Goal: Task Accomplishment & Management: Use online tool/utility

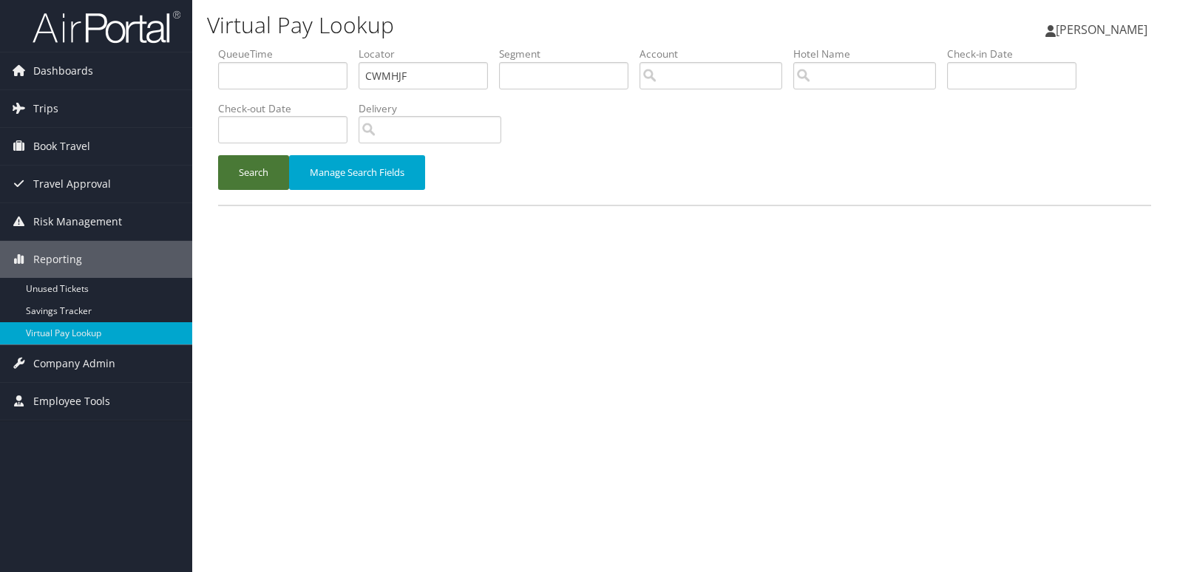
click at [260, 183] on button "Search" at bounding box center [253, 172] width 71 height 35
click at [402, 83] on input "text" at bounding box center [423, 75] width 129 height 27
paste input "CWMHJF"
type input "CWMHJF"
click at [264, 177] on button "Search" at bounding box center [253, 172] width 71 height 35
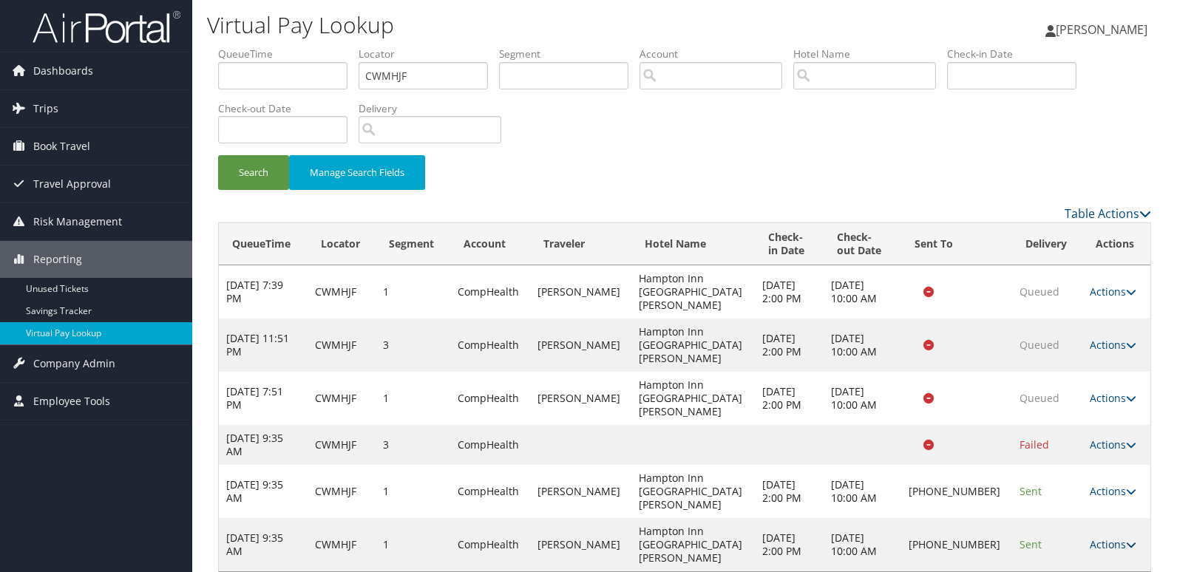
click at [1097, 538] on link "Actions" at bounding box center [1113, 545] width 47 height 14
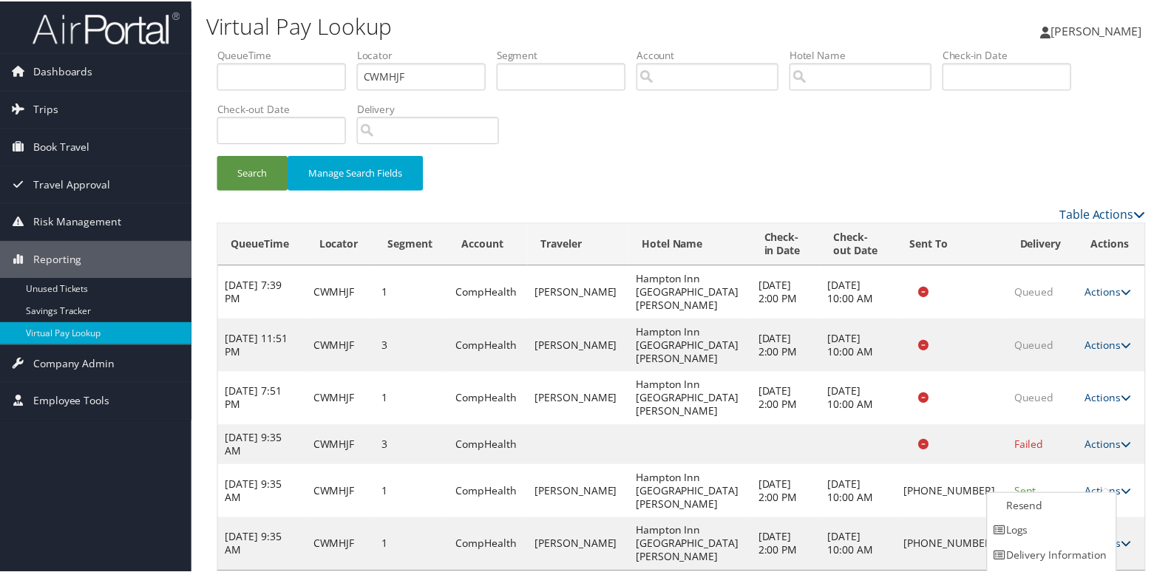
scroll to position [23, 0]
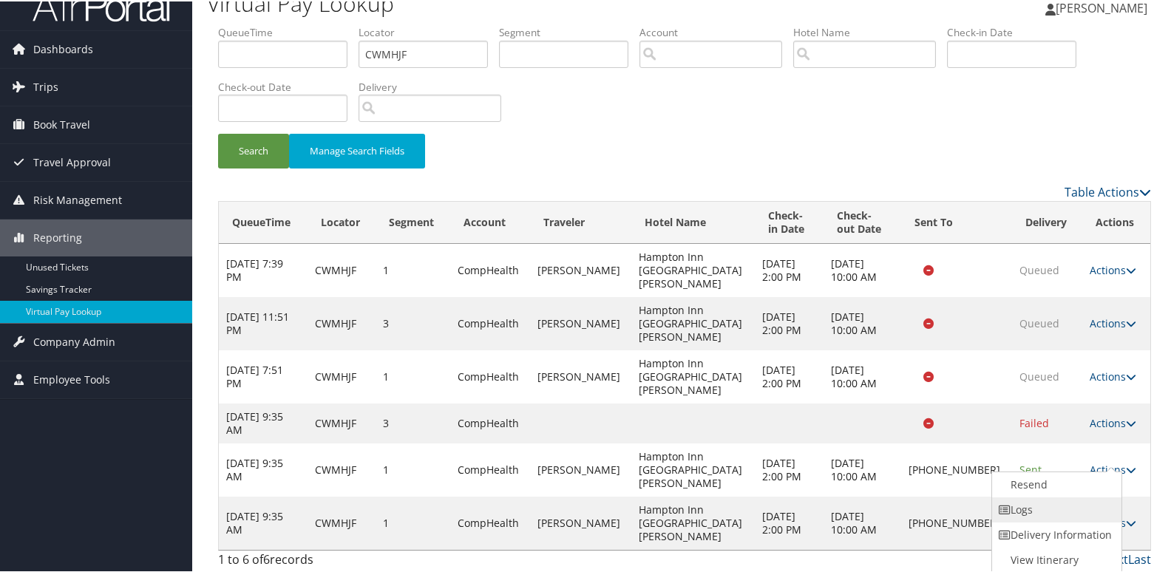
click at [1046, 499] on link "Logs" at bounding box center [1055, 508] width 126 height 25
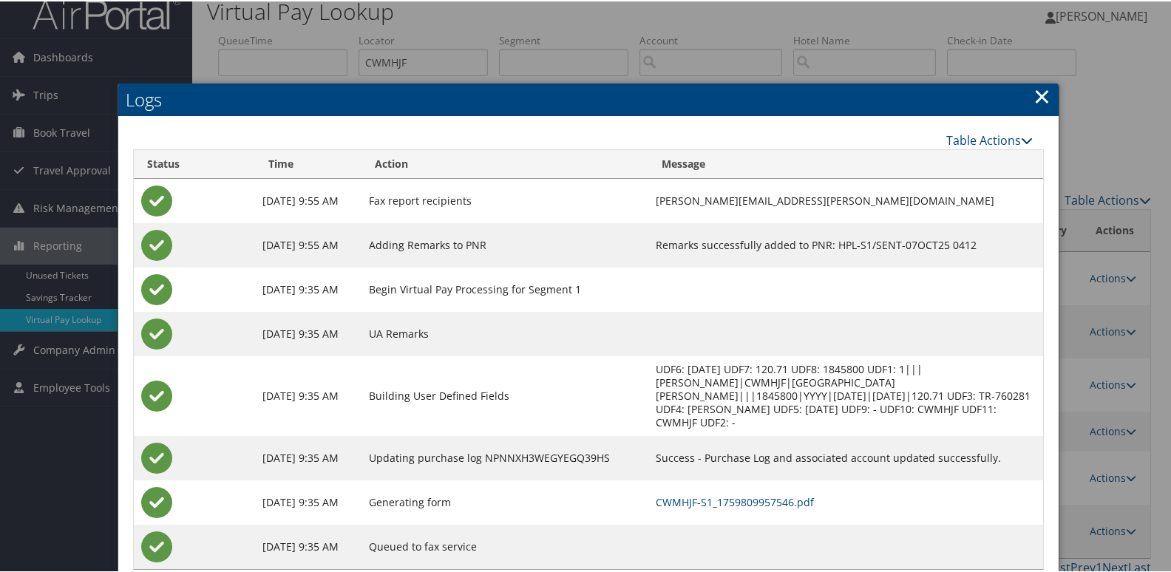
scroll to position [38, 0]
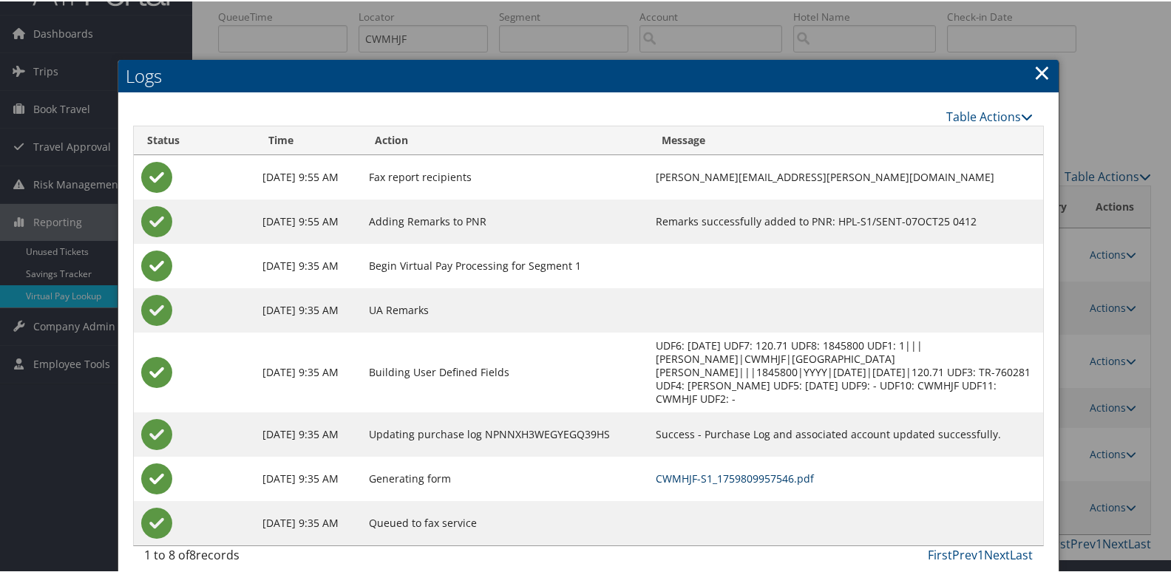
click at [751, 470] on link "CWMHJF-S1_1759809957546.pdf" at bounding box center [735, 477] width 158 height 14
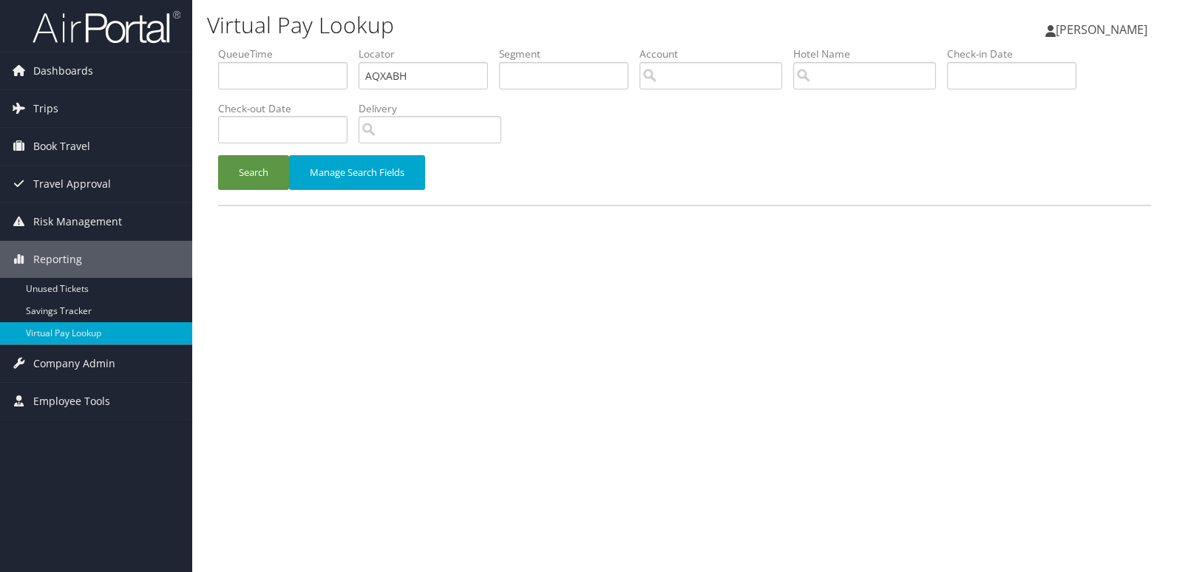
type input "AQXABH"
click at [218, 155] on button "Search" at bounding box center [253, 172] width 71 height 35
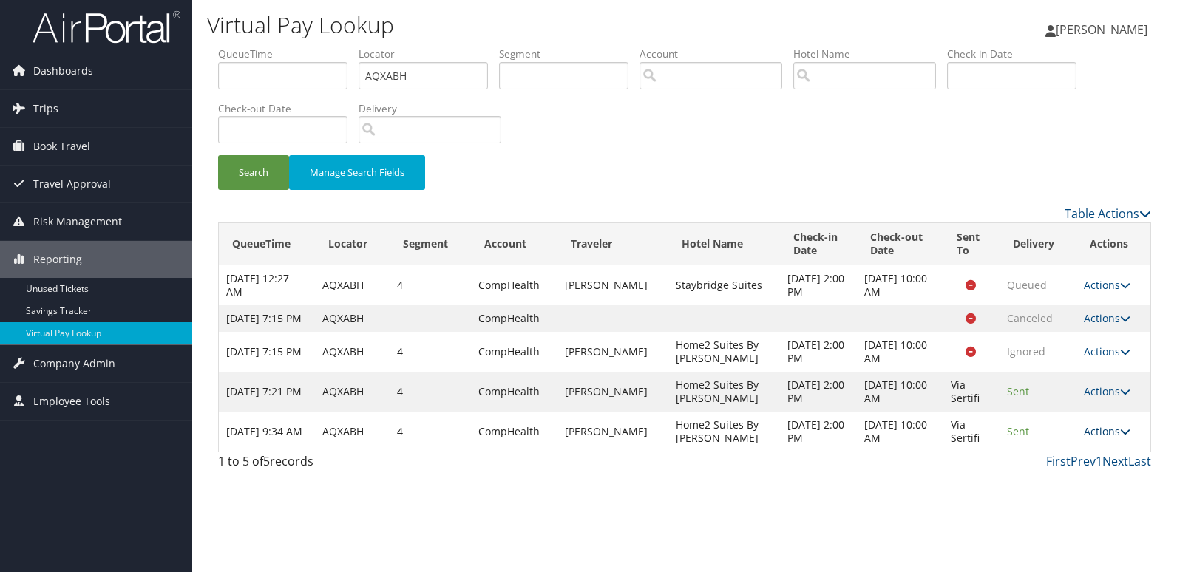
click at [1127, 437] on icon at bounding box center [1125, 432] width 10 height 10
click at [1073, 482] on link "Logs" at bounding box center [1078, 491] width 93 height 25
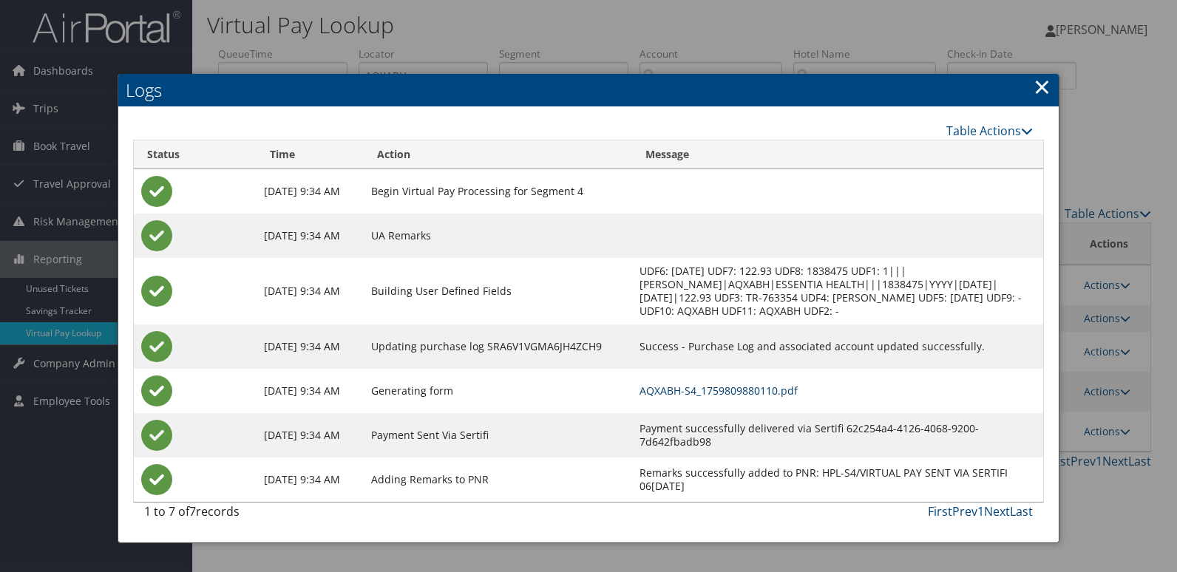
click at [734, 385] on link "AQXABH-S4_1759809880110.pdf" at bounding box center [719, 391] width 158 height 14
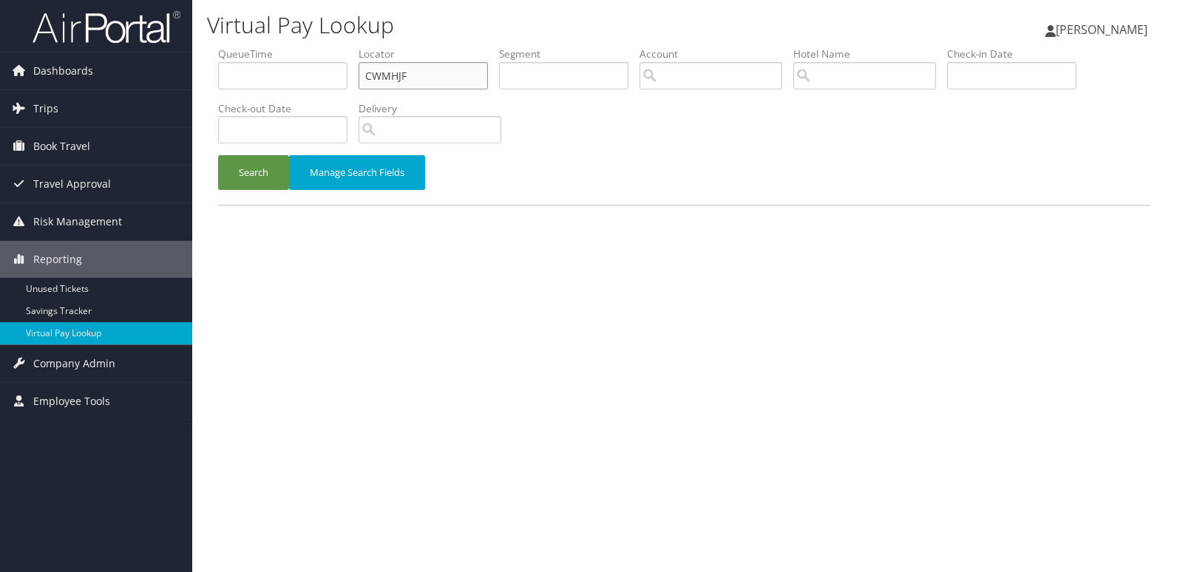
drag, startPoint x: 367, startPoint y: 76, endPoint x: 245, endPoint y: 75, distance: 121.3
click at [247, 47] on ul "QueueTime Locator CWMHJF Segment Account Traveler Hotel Name Check-in Date Chec…" at bounding box center [684, 47] width 933 height 0
paste input "ARIHSE"
type input "ARIHSE"
click at [258, 179] on button "Search" at bounding box center [253, 172] width 71 height 35
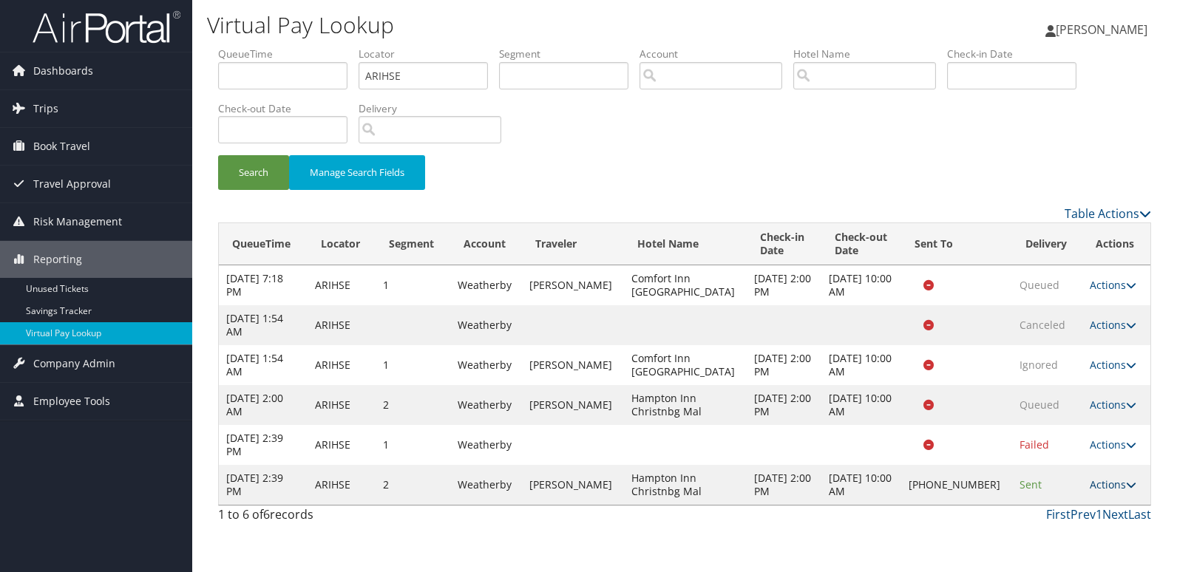
click at [1105, 487] on link "Actions" at bounding box center [1113, 485] width 47 height 14
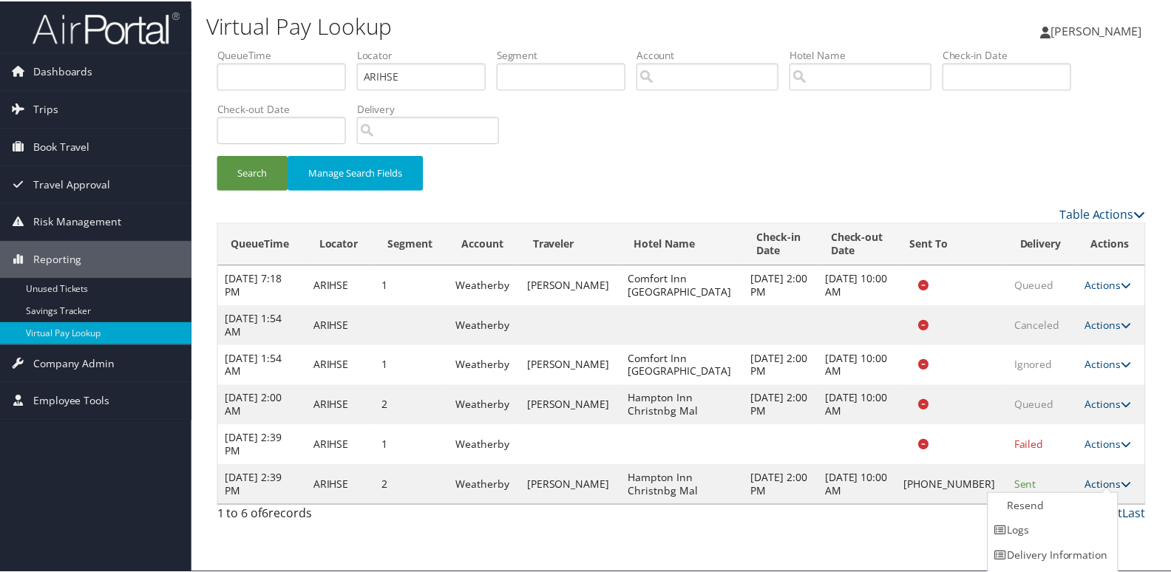
scroll to position [23, 0]
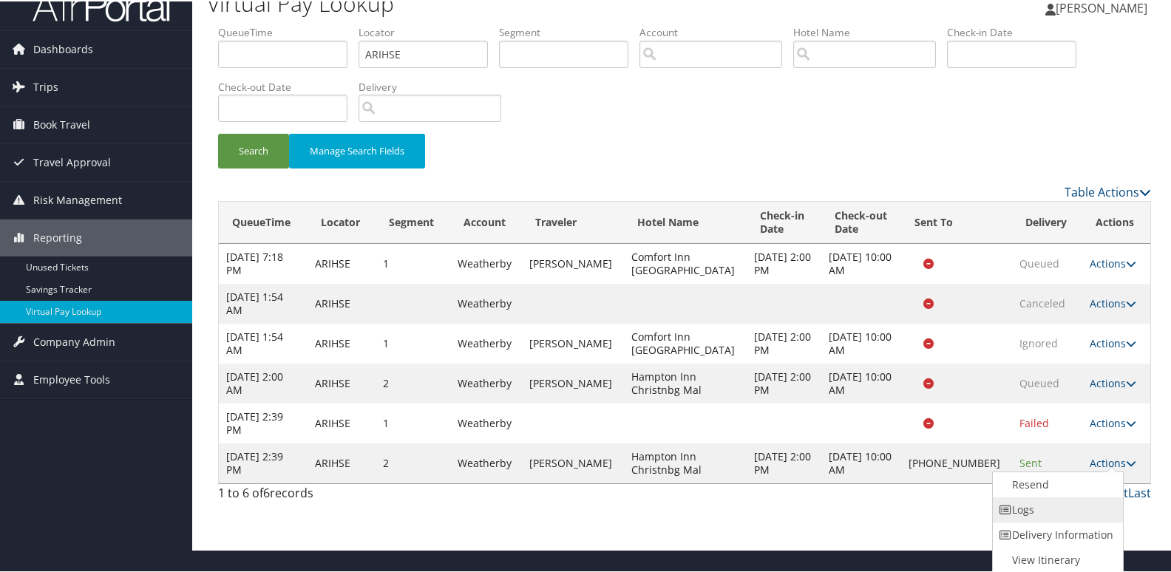
click at [1023, 510] on link "Logs" at bounding box center [1056, 508] width 126 height 25
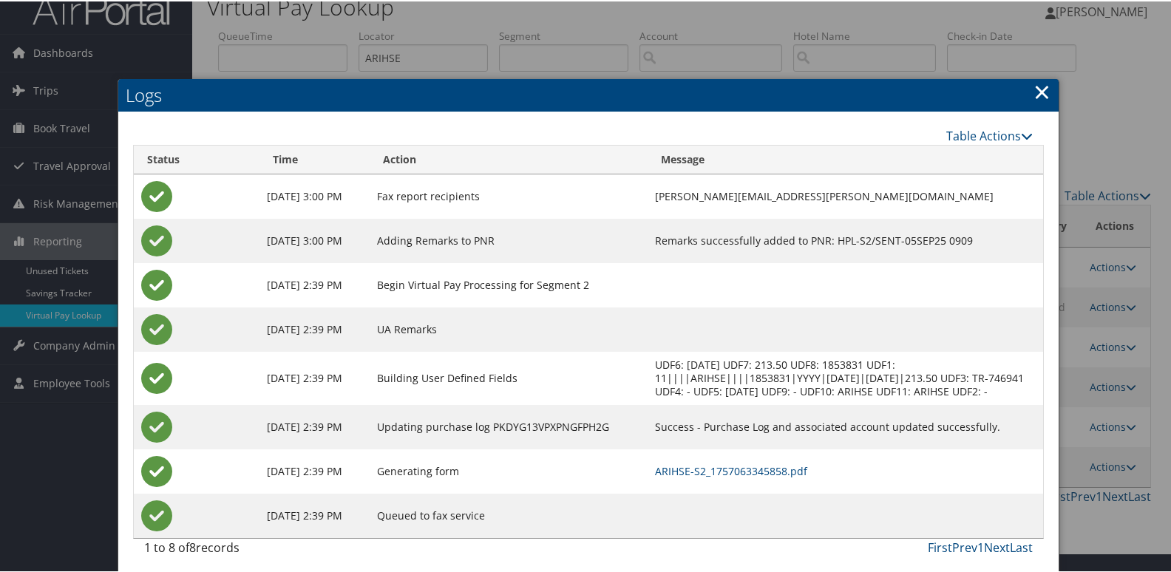
scroll to position [25, 0]
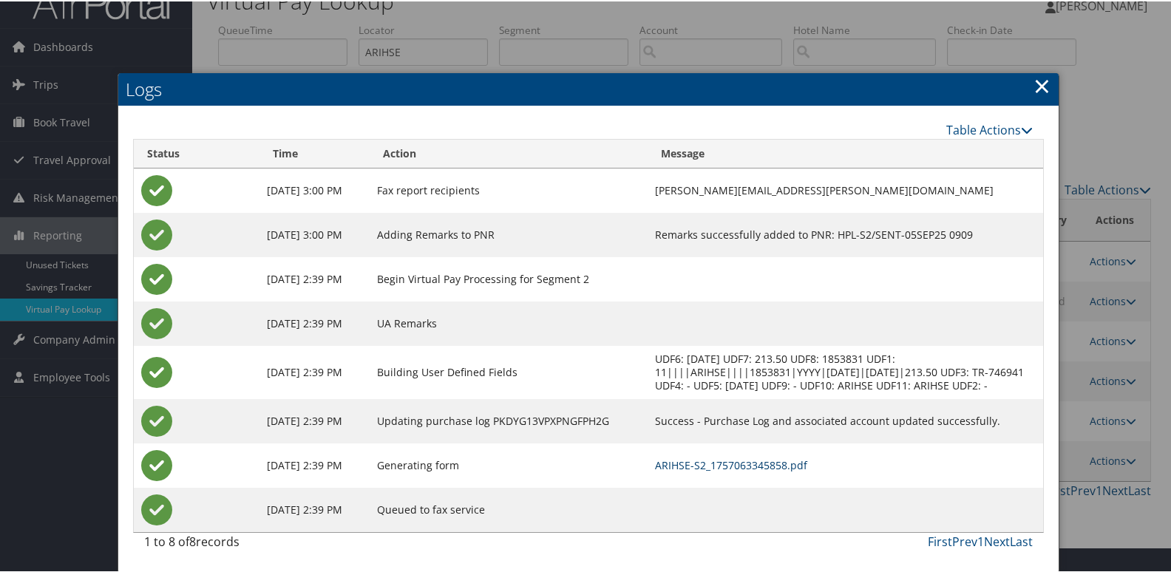
click at [743, 466] on link "ARIHSE-S2_1757063345858.pdf" at bounding box center [731, 464] width 152 height 14
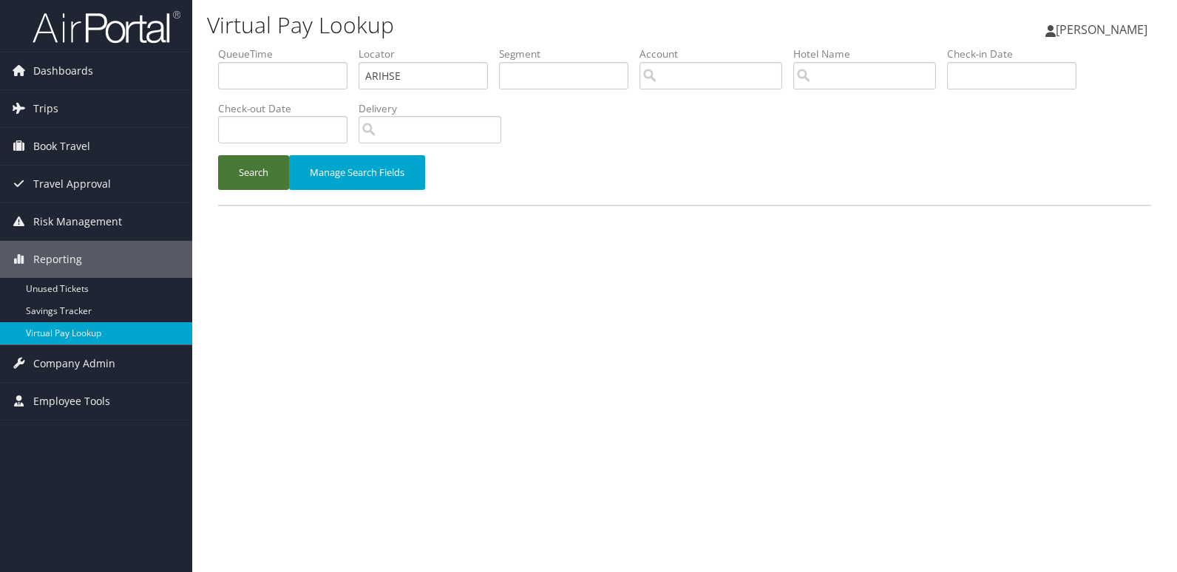
click at [259, 178] on button "Search" at bounding box center [253, 172] width 71 height 35
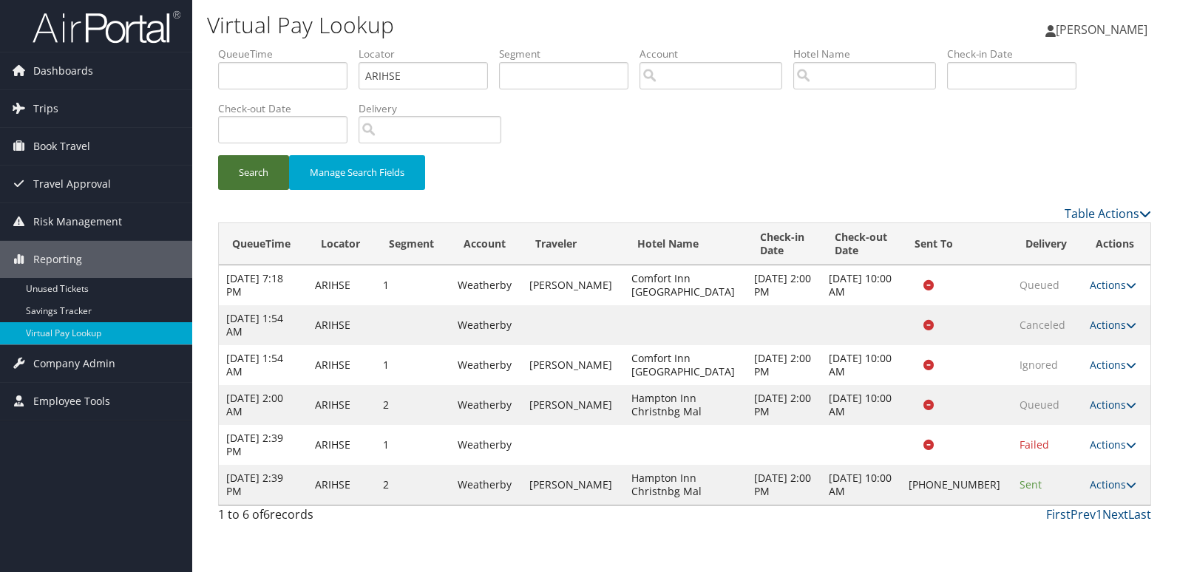
click at [261, 169] on button "Search" at bounding box center [253, 172] width 71 height 35
click at [1092, 481] on link "Actions" at bounding box center [1113, 485] width 47 height 14
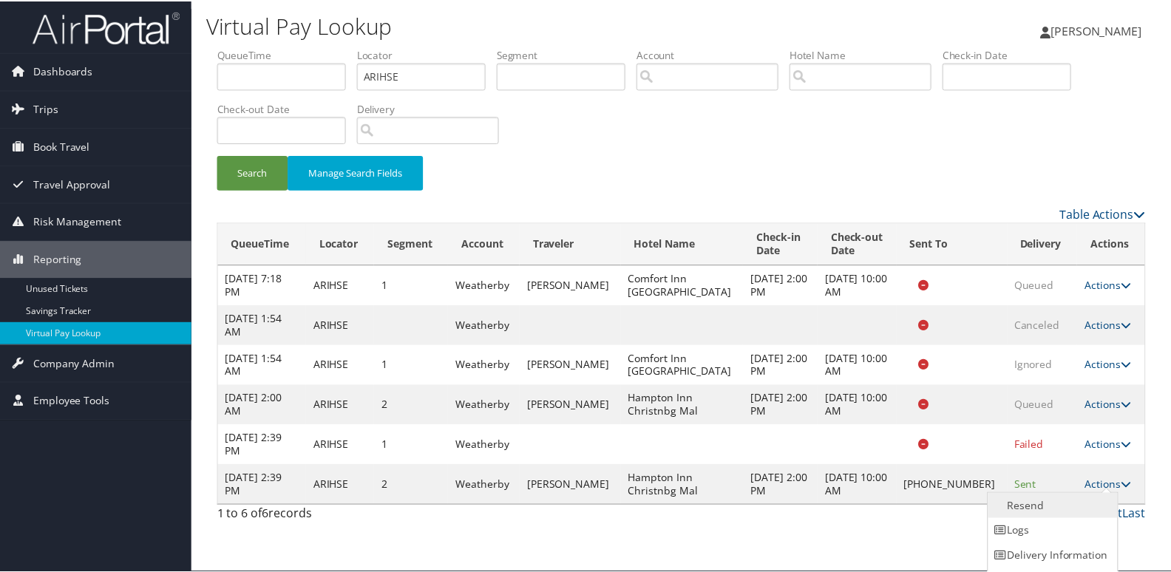
scroll to position [23, 0]
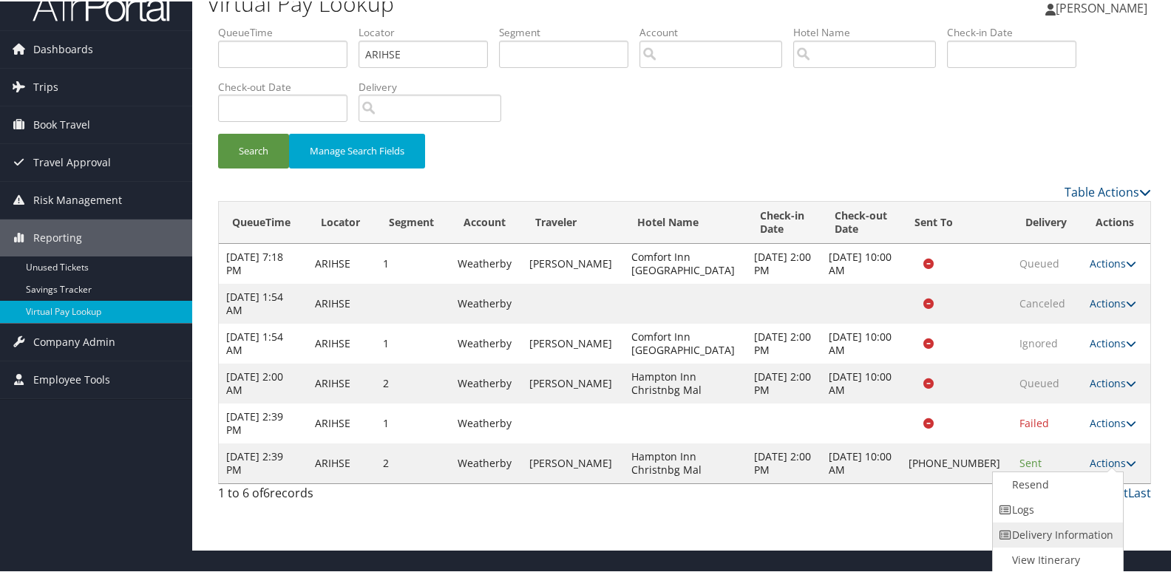
click at [1029, 521] on link "Delivery Information" at bounding box center [1056, 533] width 126 height 25
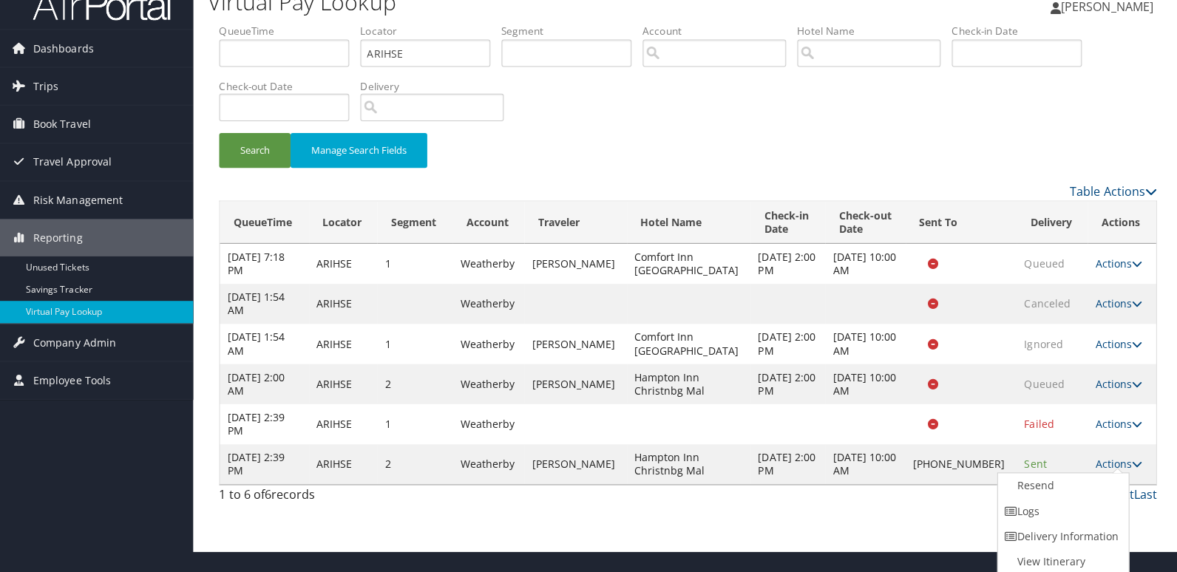
scroll to position [0, 0]
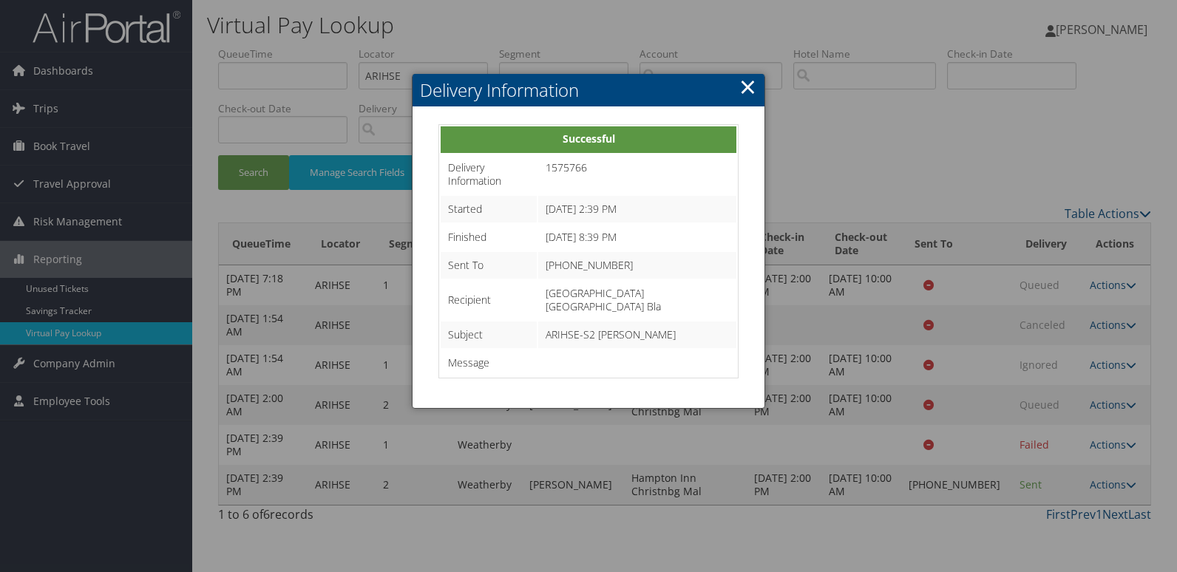
click at [750, 90] on link "×" at bounding box center [747, 87] width 17 height 30
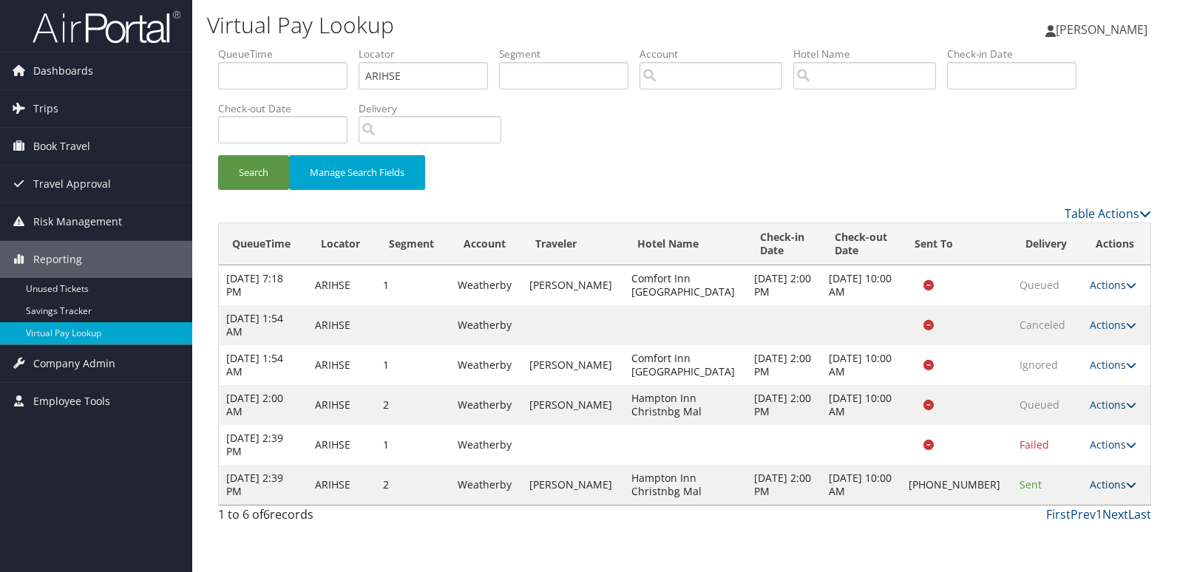
click at [1099, 483] on link "Actions" at bounding box center [1113, 485] width 47 height 14
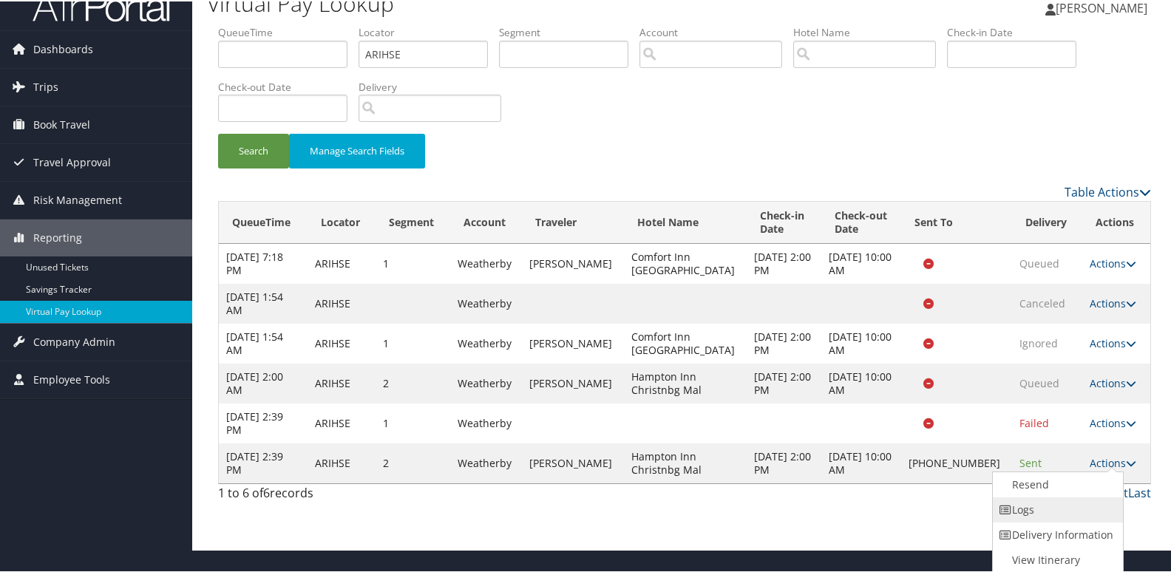
click at [1060, 512] on link "Logs" at bounding box center [1056, 508] width 126 height 25
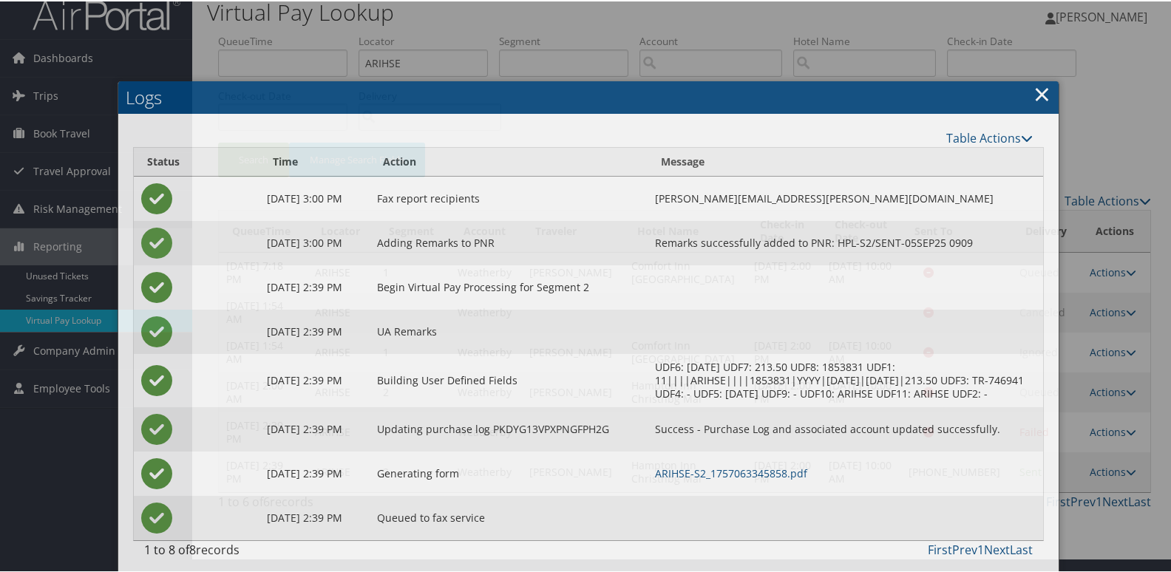
scroll to position [24, 0]
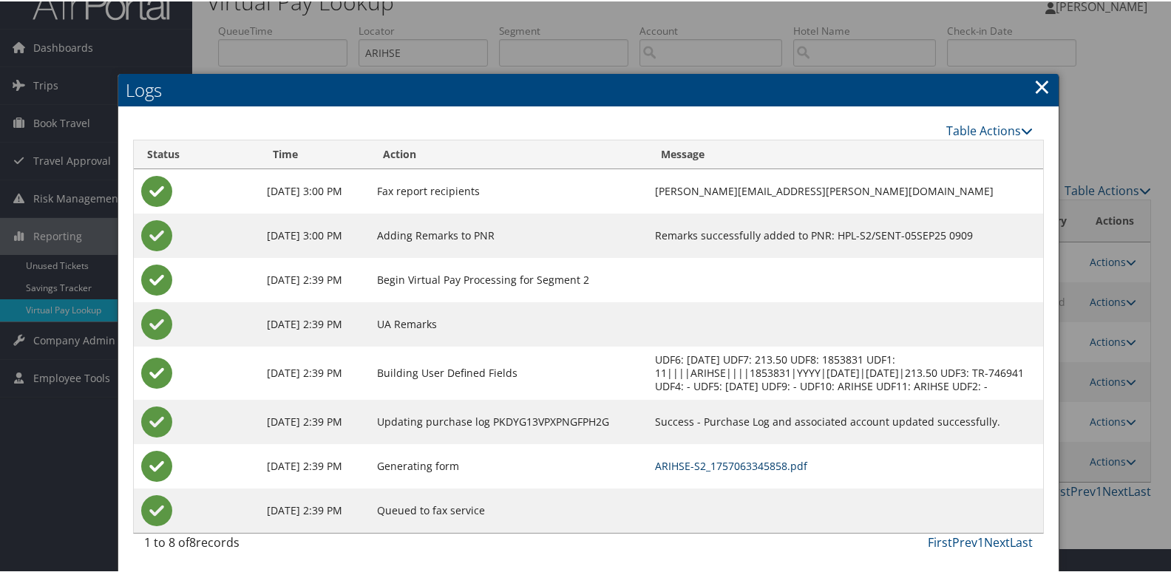
click at [695, 464] on link "ARIHSE-S2_1757063345858.pdf" at bounding box center [731, 465] width 152 height 14
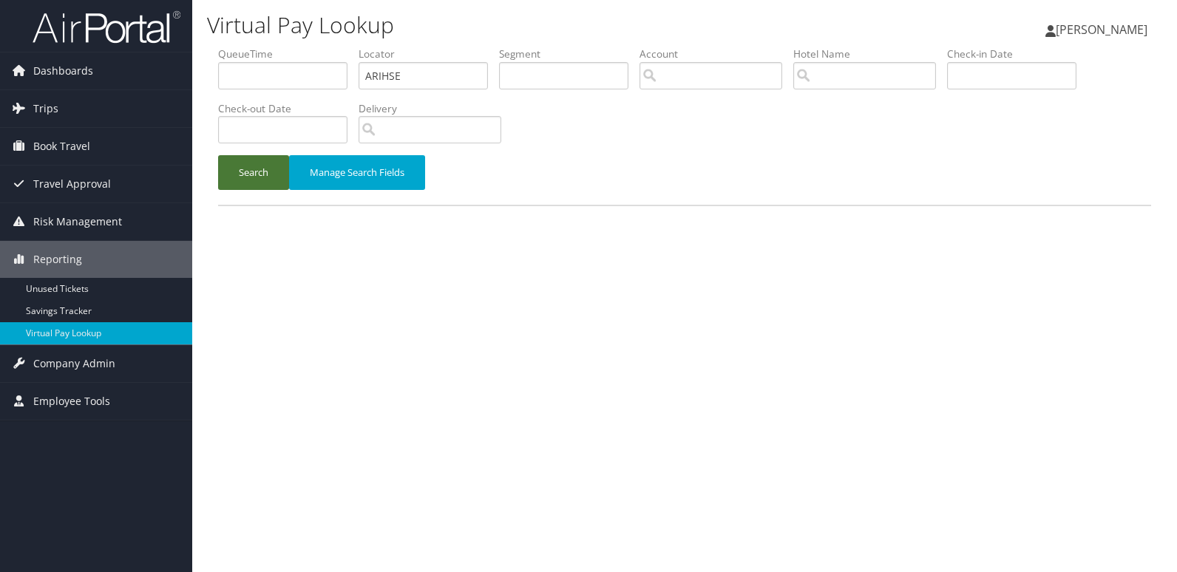
click at [220, 177] on button "Search" at bounding box center [253, 172] width 71 height 35
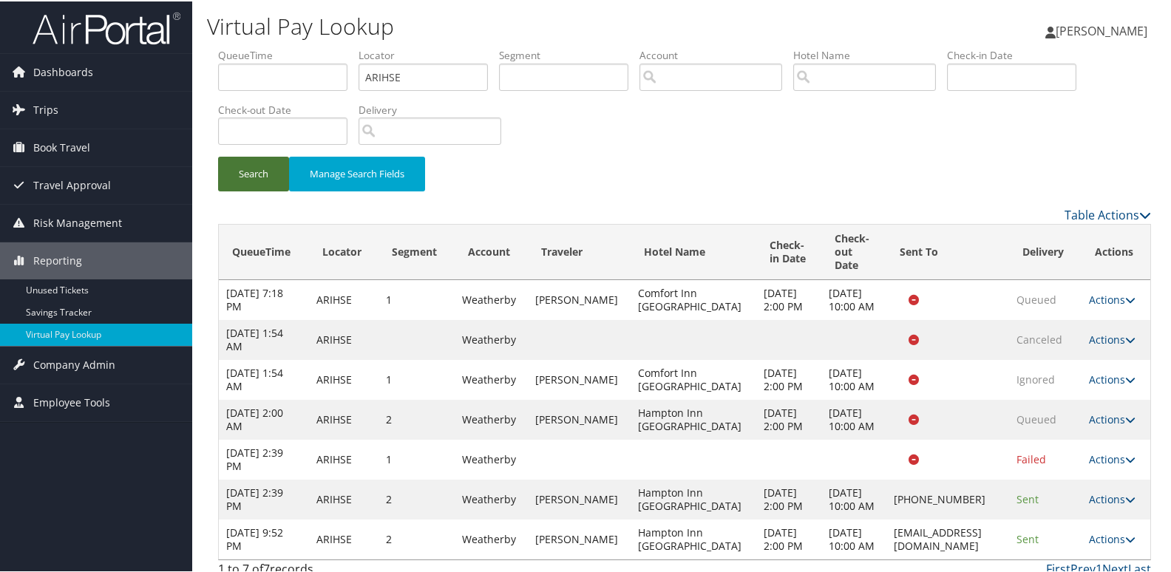
click at [225, 174] on button "Search" at bounding box center [253, 172] width 71 height 35
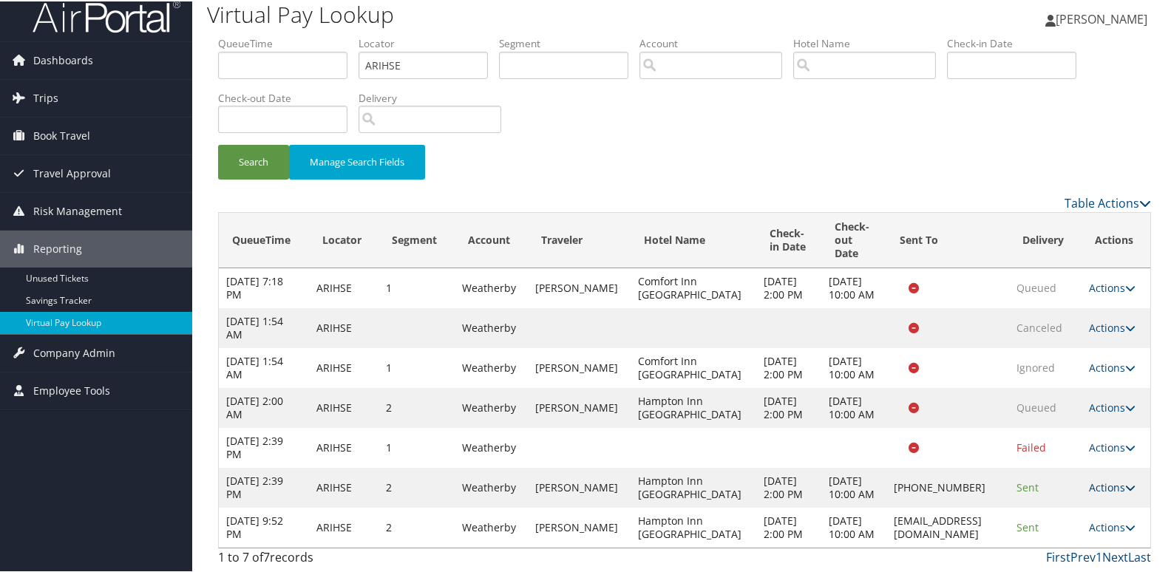
click at [1114, 479] on link "Actions" at bounding box center [1112, 486] width 47 height 14
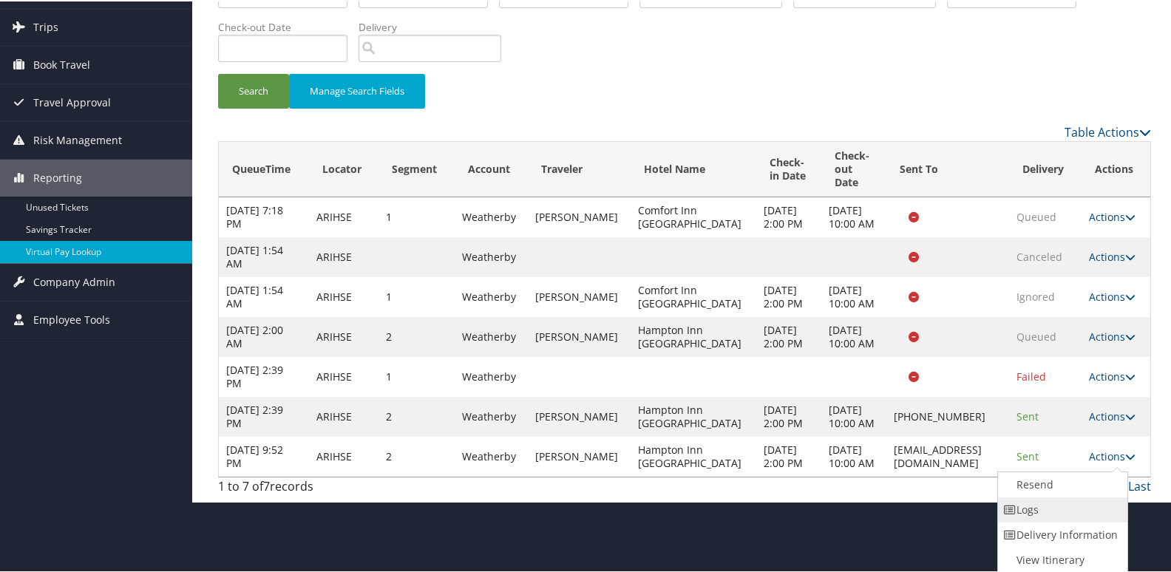
click at [1044, 504] on link "Logs" at bounding box center [1061, 508] width 126 height 25
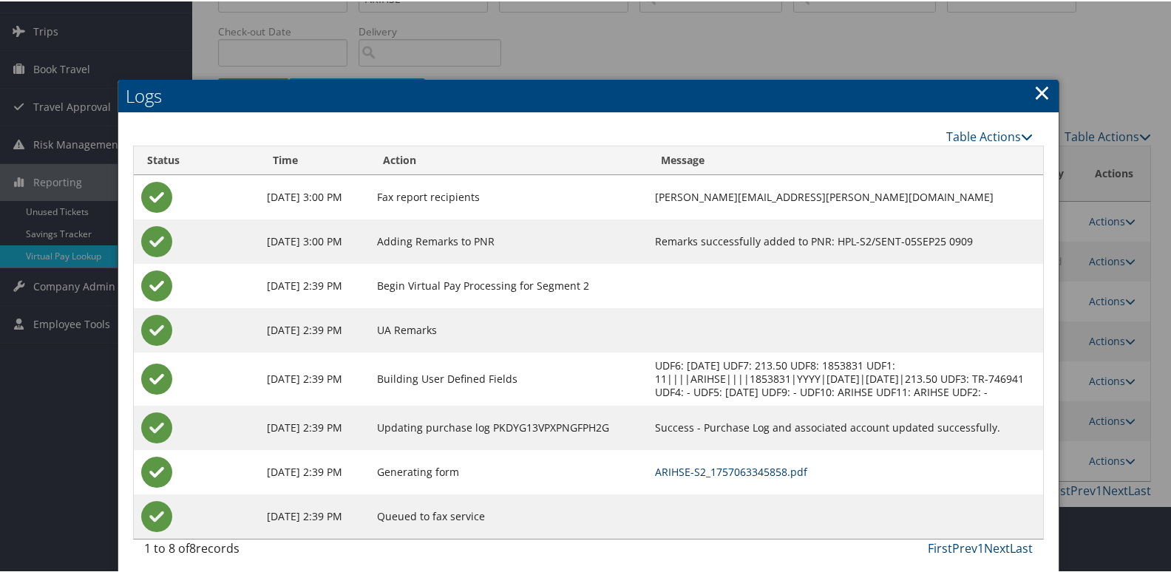
click at [680, 472] on link "ARIHSE-S2_1757063345858.pdf" at bounding box center [731, 471] width 152 height 14
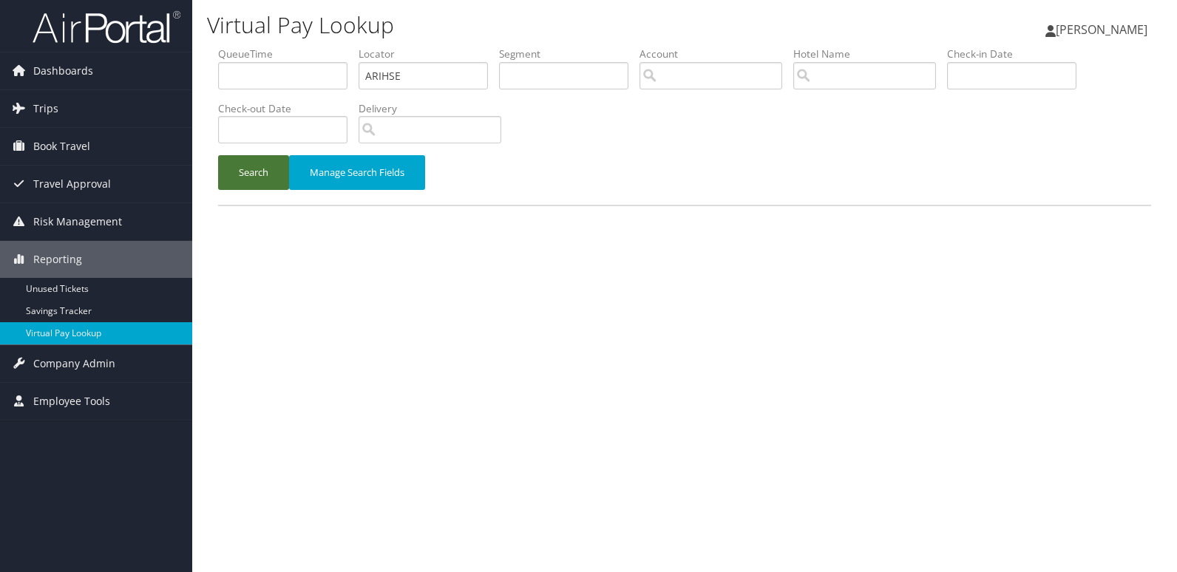
click at [247, 167] on button "Search" at bounding box center [253, 172] width 71 height 35
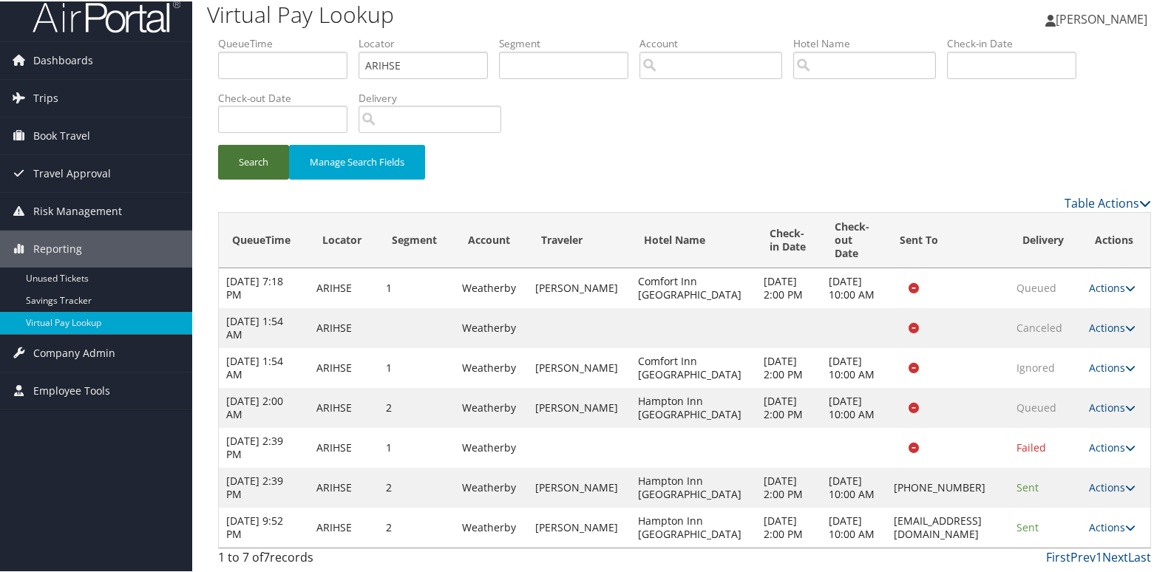
scroll to position [78, 0]
click at [1114, 523] on link "Actions" at bounding box center [1112, 526] width 47 height 14
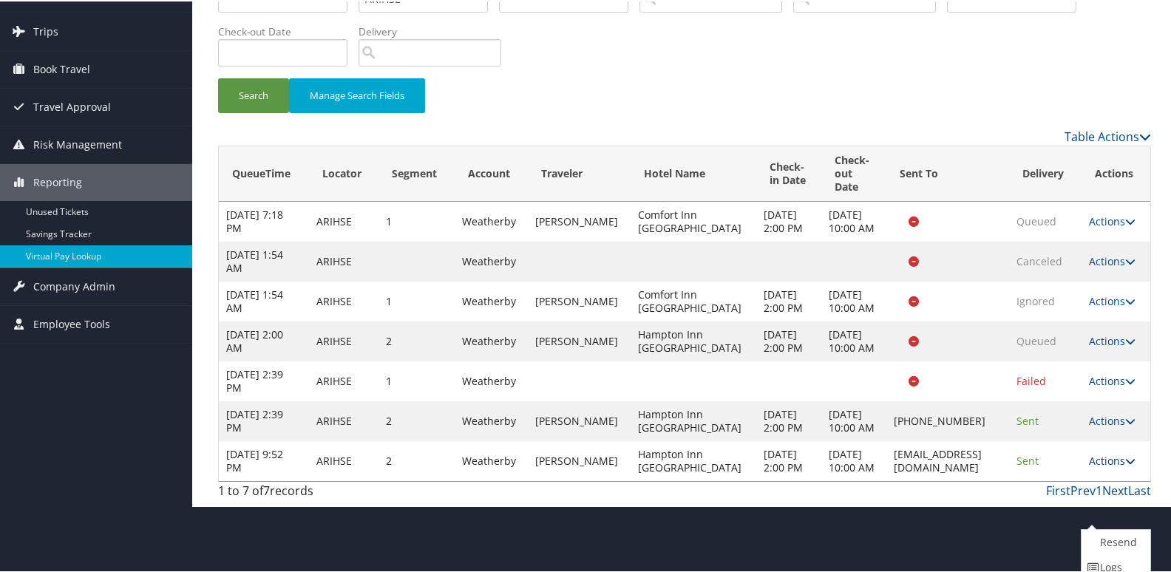
scroll to position [138, 0]
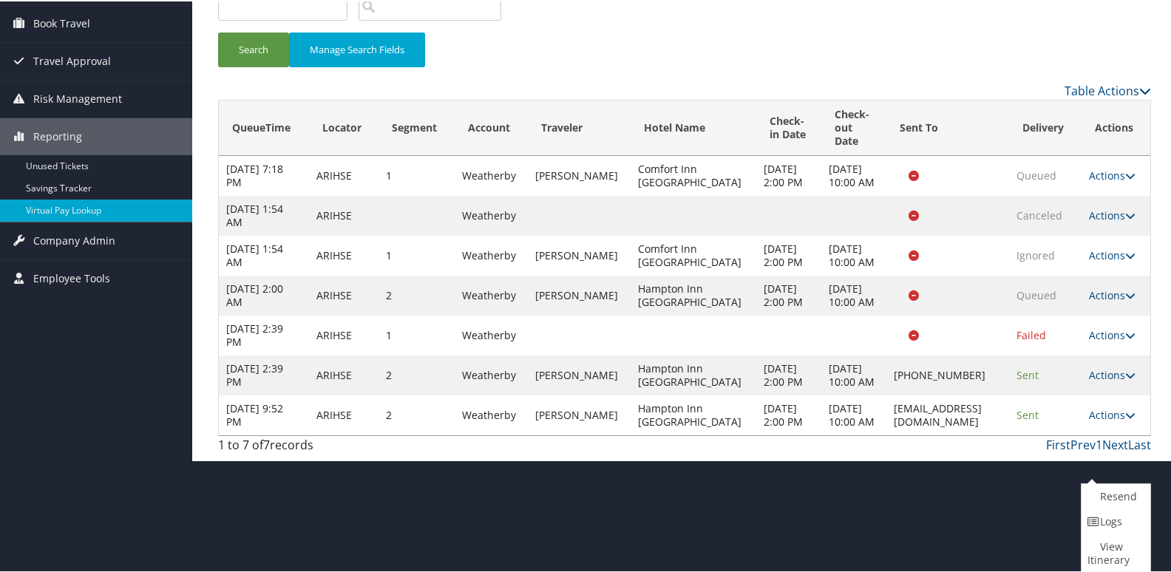
click at [1086, 394] on td "Actions Resend Logs Delivery Information View Itinerary" at bounding box center [1116, 374] width 69 height 40
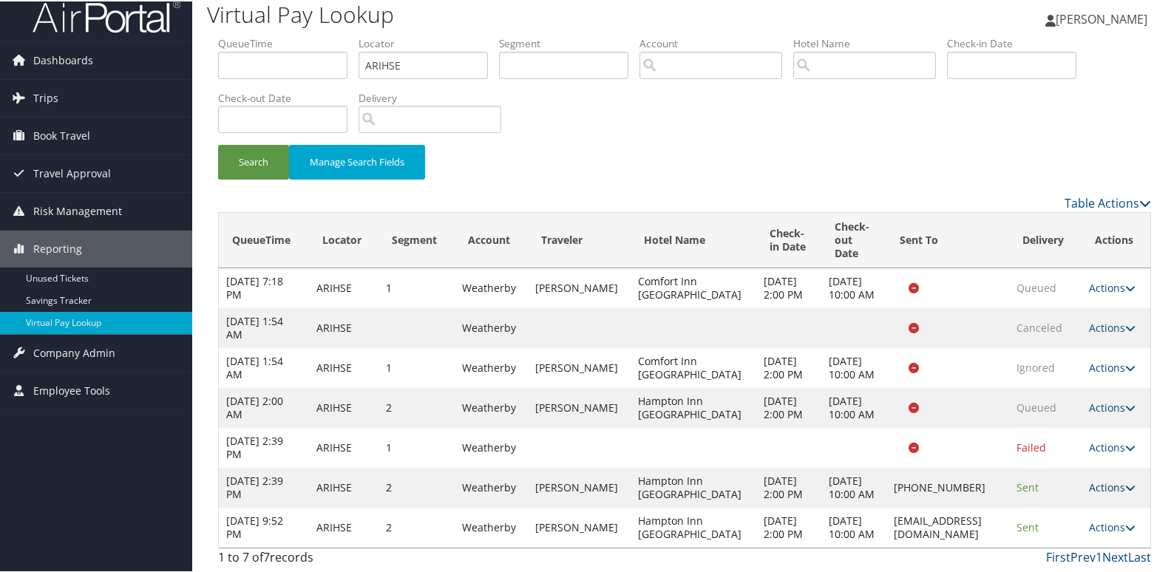
click at [1098, 479] on link "Actions" at bounding box center [1112, 486] width 47 height 14
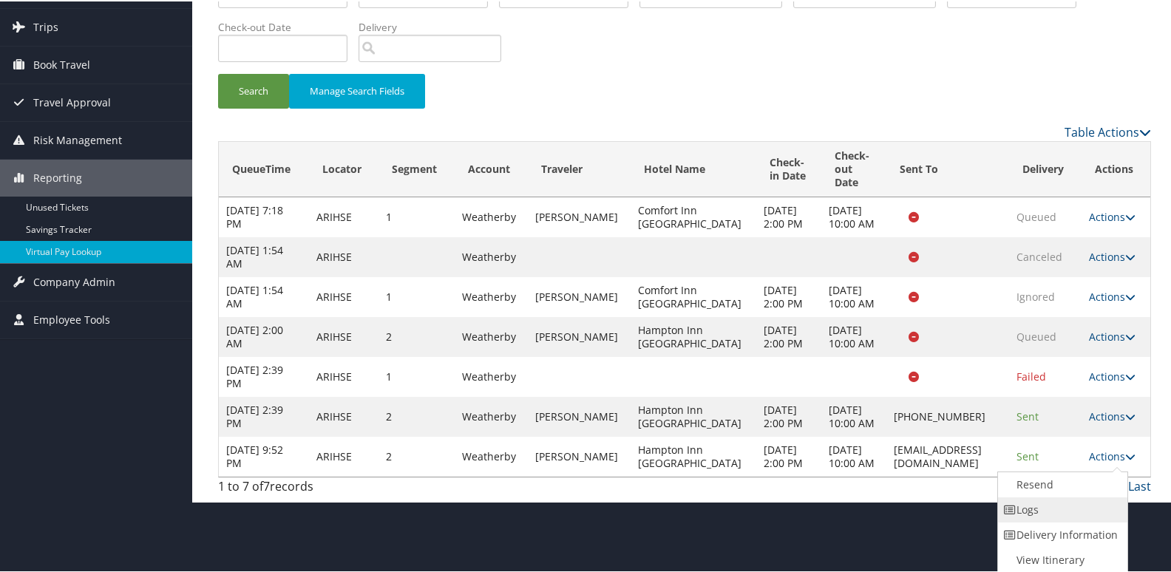
click at [1068, 509] on link "Logs" at bounding box center [1061, 508] width 126 height 25
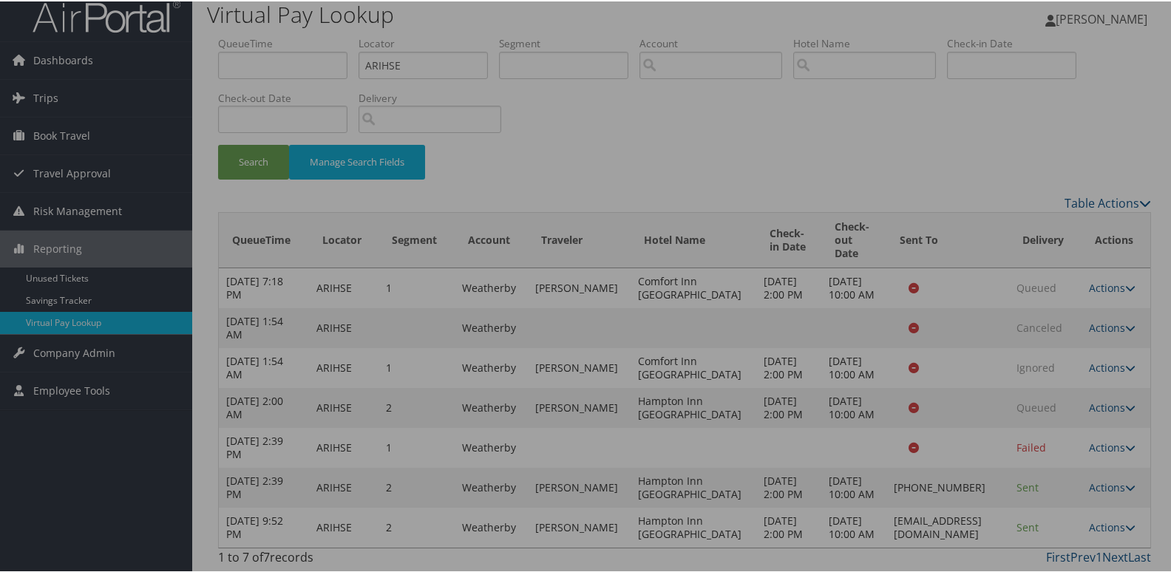
scroll to position [78, 0]
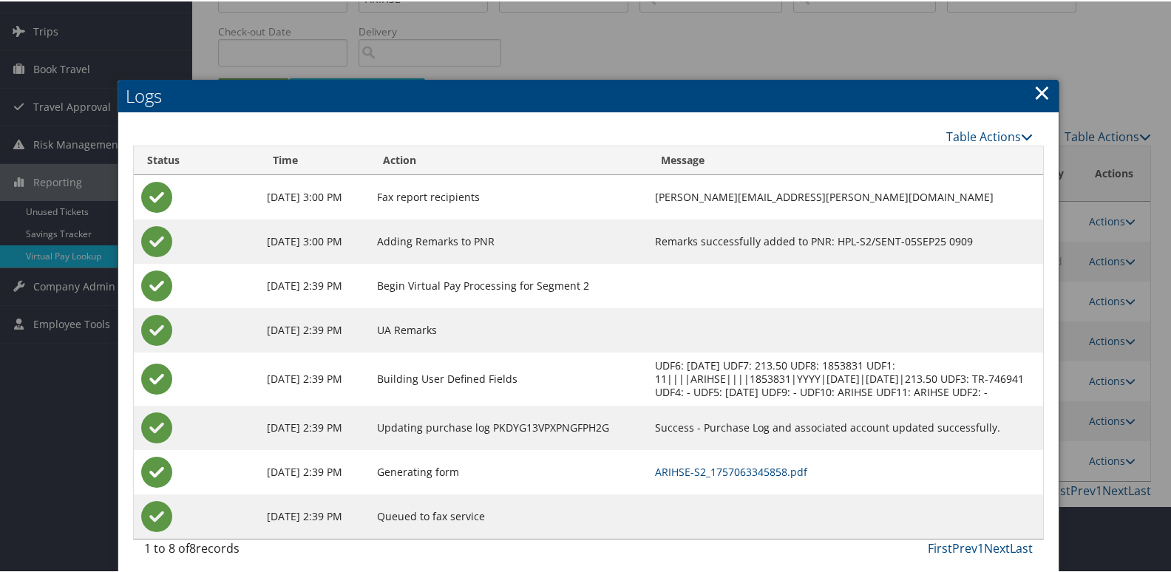
click at [1037, 98] on link "×" at bounding box center [1042, 91] width 17 height 30
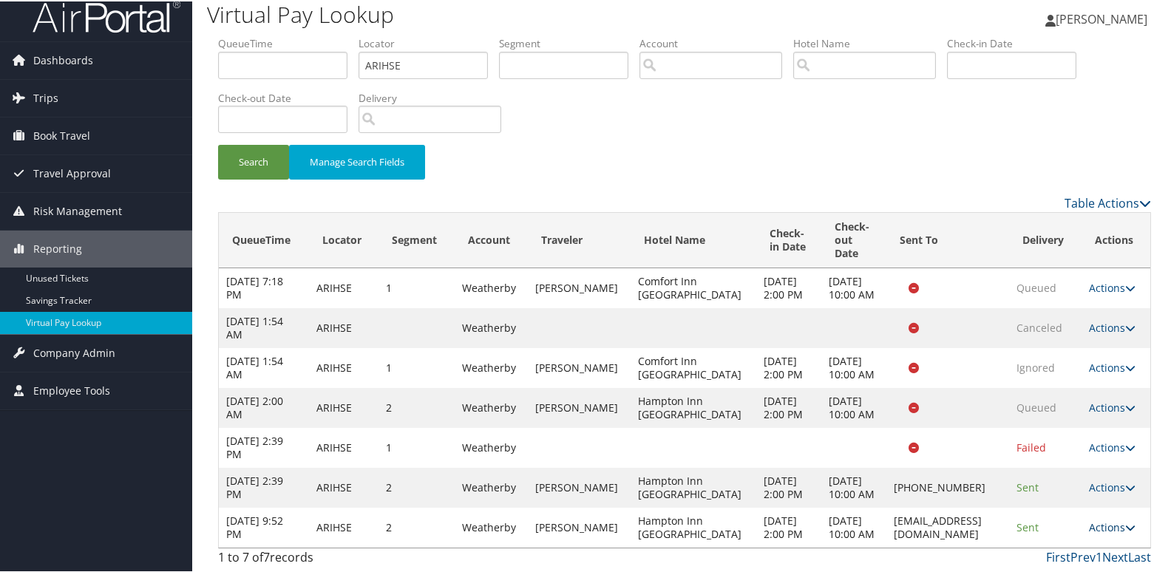
click at [1096, 520] on link "Actions" at bounding box center [1112, 526] width 47 height 14
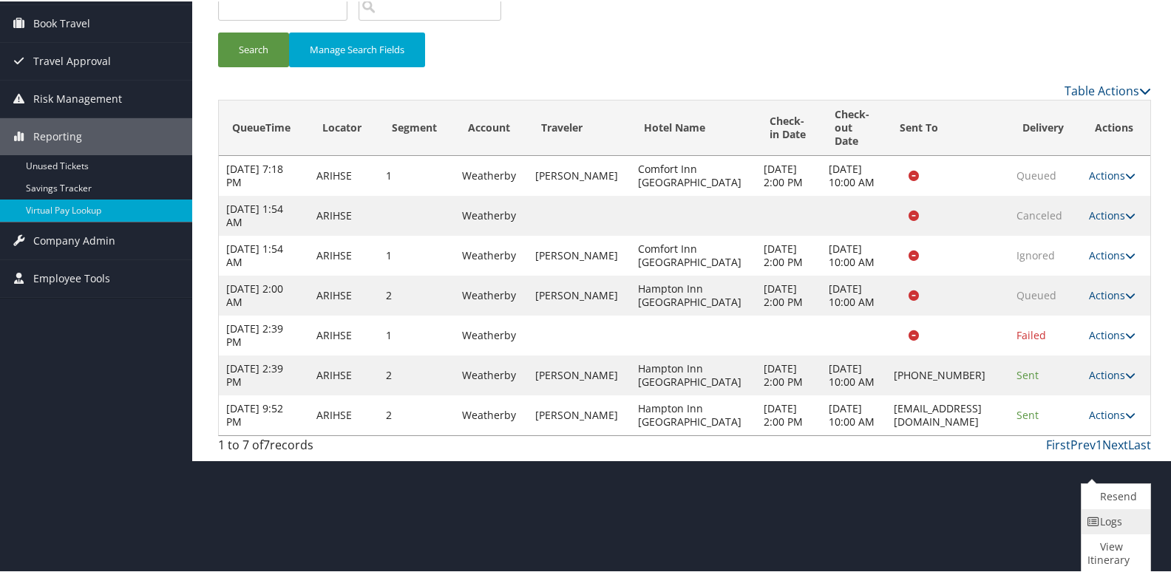
click at [1100, 518] on icon at bounding box center [1094, 520] width 13 height 10
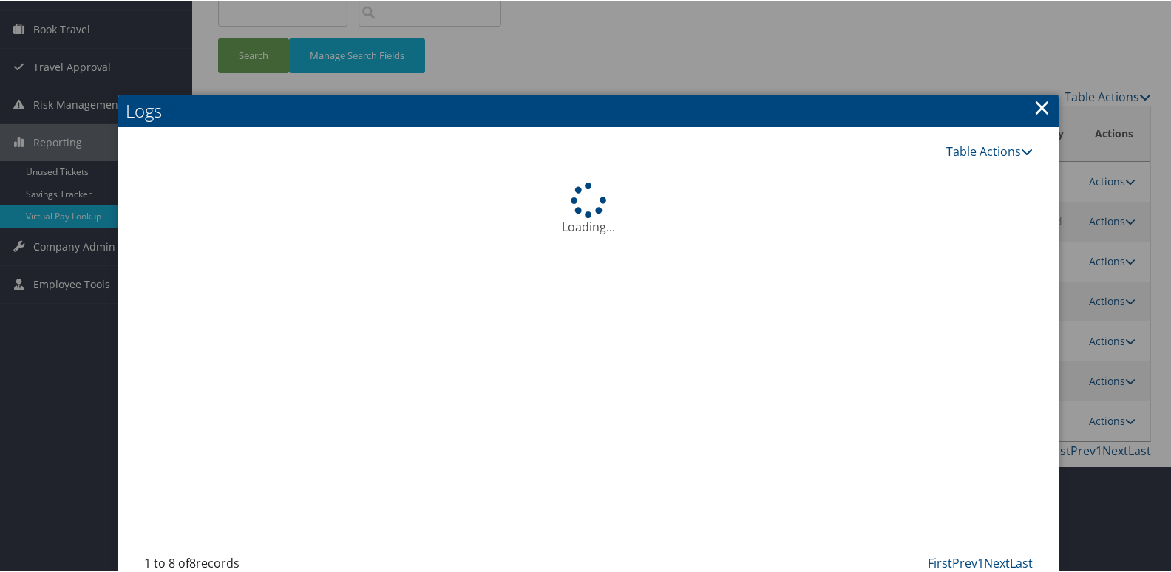
scroll to position [140, 0]
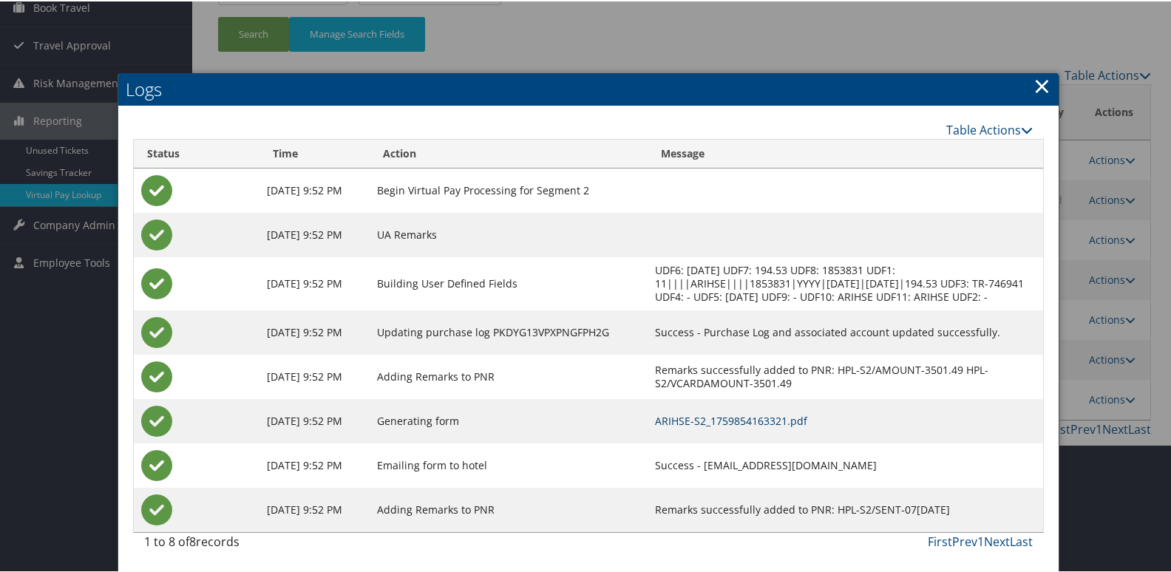
click at [771, 421] on link "ARIHSE-S2_1759854163321.pdf" at bounding box center [731, 420] width 152 height 14
